Goal: Transaction & Acquisition: Purchase product/service

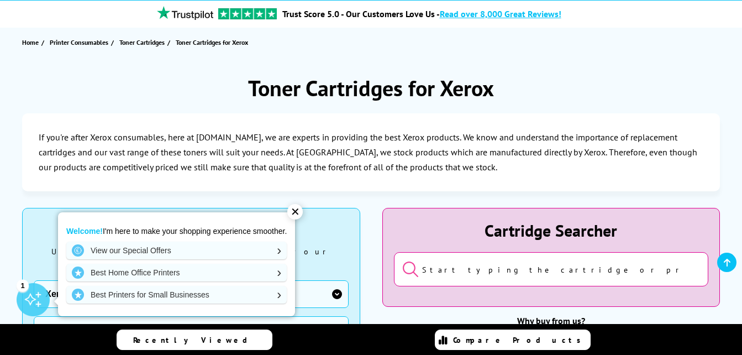
scroll to position [166, 0]
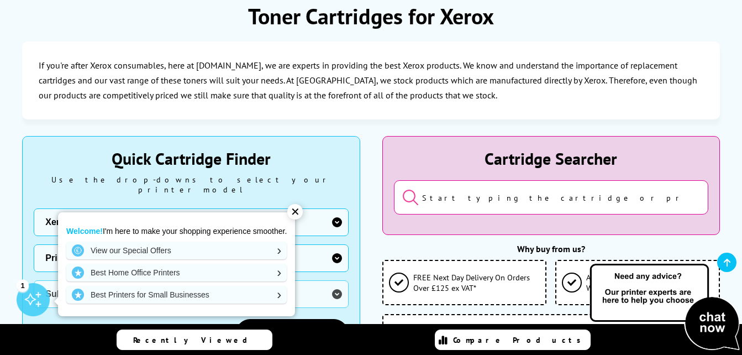
click at [297, 209] on div "✕" at bounding box center [294, 211] width 15 height 15
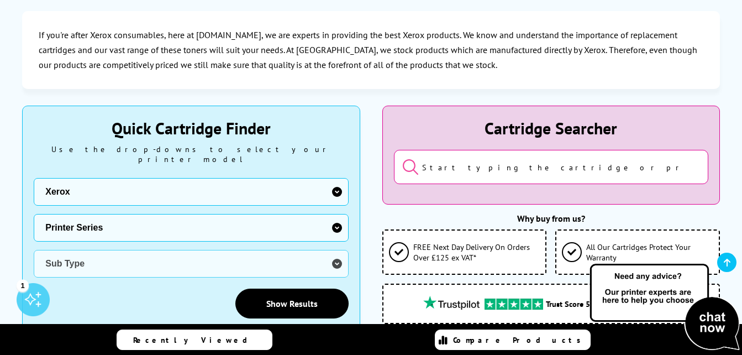
scroll to position [221, 0]
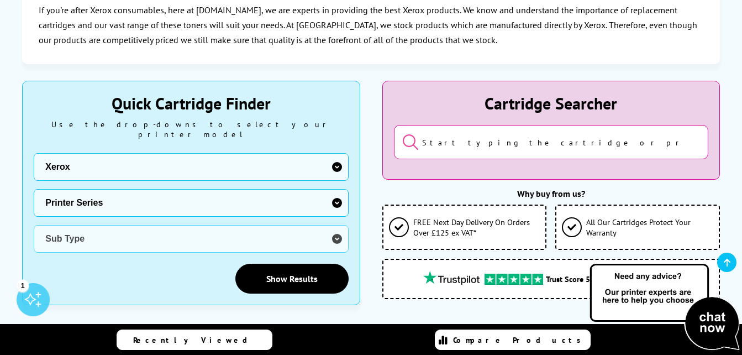
click at [339, 192] on select "Printer Series B Series C Series Colorqube Series Colour Series DocuPrint Serie…" at bounding box center [191, 203] width 314 height 28
select select "37232"
click at [34, 189] on select "Printer Series B Series C Series Colorqube Series Colour Series DocuPrint Serie…" at bounding box center [191, 203] width 314 height 28
click at [336, 229] on select "Sub Type Xerox B205 Xerox B210 Xerox B215 Xerox B225 Xerox B230 Xerox B235 Xero…" at bounding box center [191, 239] width 314 height 28
select select "38175"
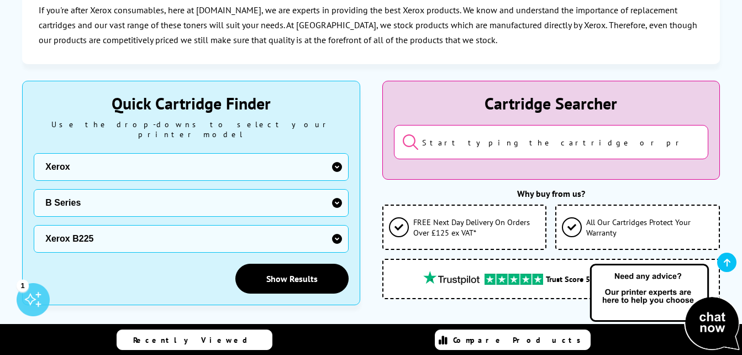
click at [34, 225] on select "Sub Type Xerox B205 Xerox B210 Xerox B215 Xerox B225 Xerox B230 Xerox B235 Xero…" at bounding box center [191, 239] width 314 height 28
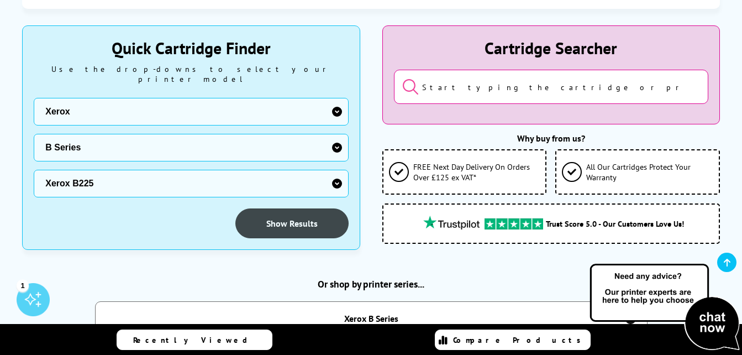
click at [274, 211] on link "Show Results" at bounding box center [291, 223] width 113 height 30
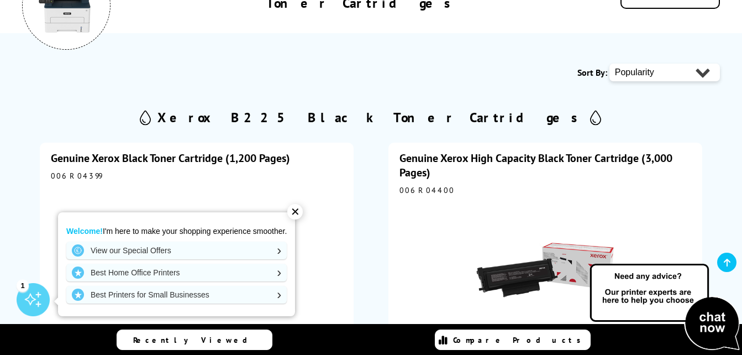
scroll to position [220, 0]
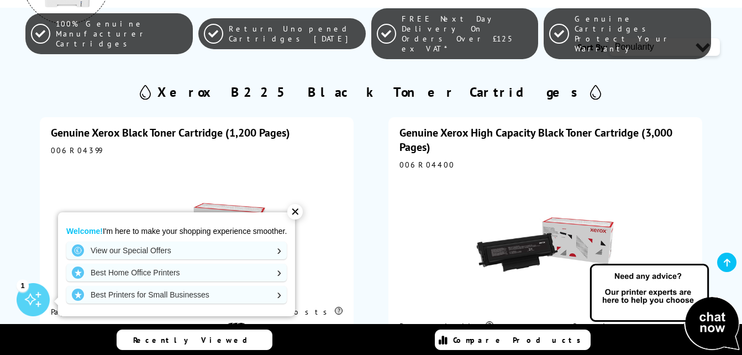
click at [296, 212] on div "✕" at bounding box center [294, 211] width 15 height 15
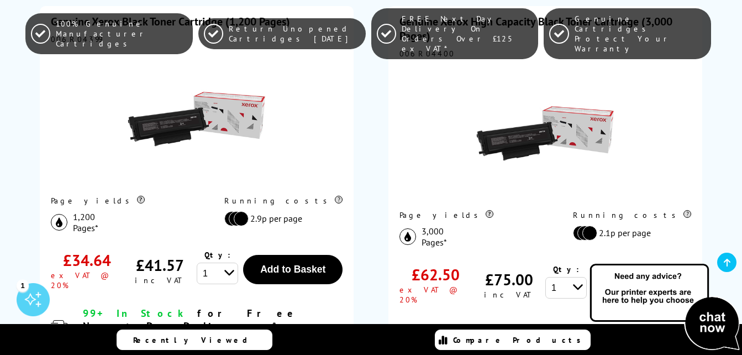
scroll to position [387, 0]
